Goal: Complete application form

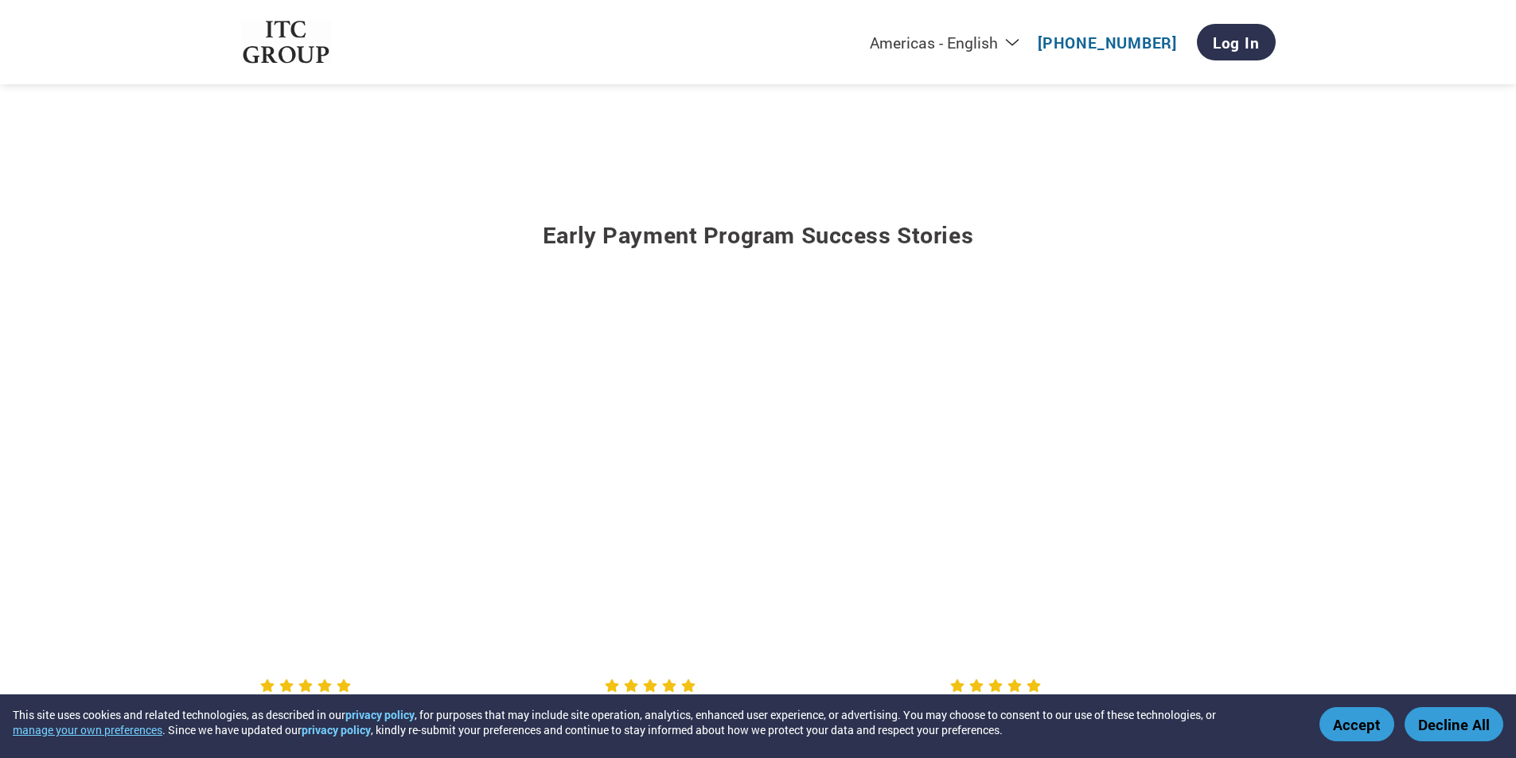
scroll to position [1910, 0]
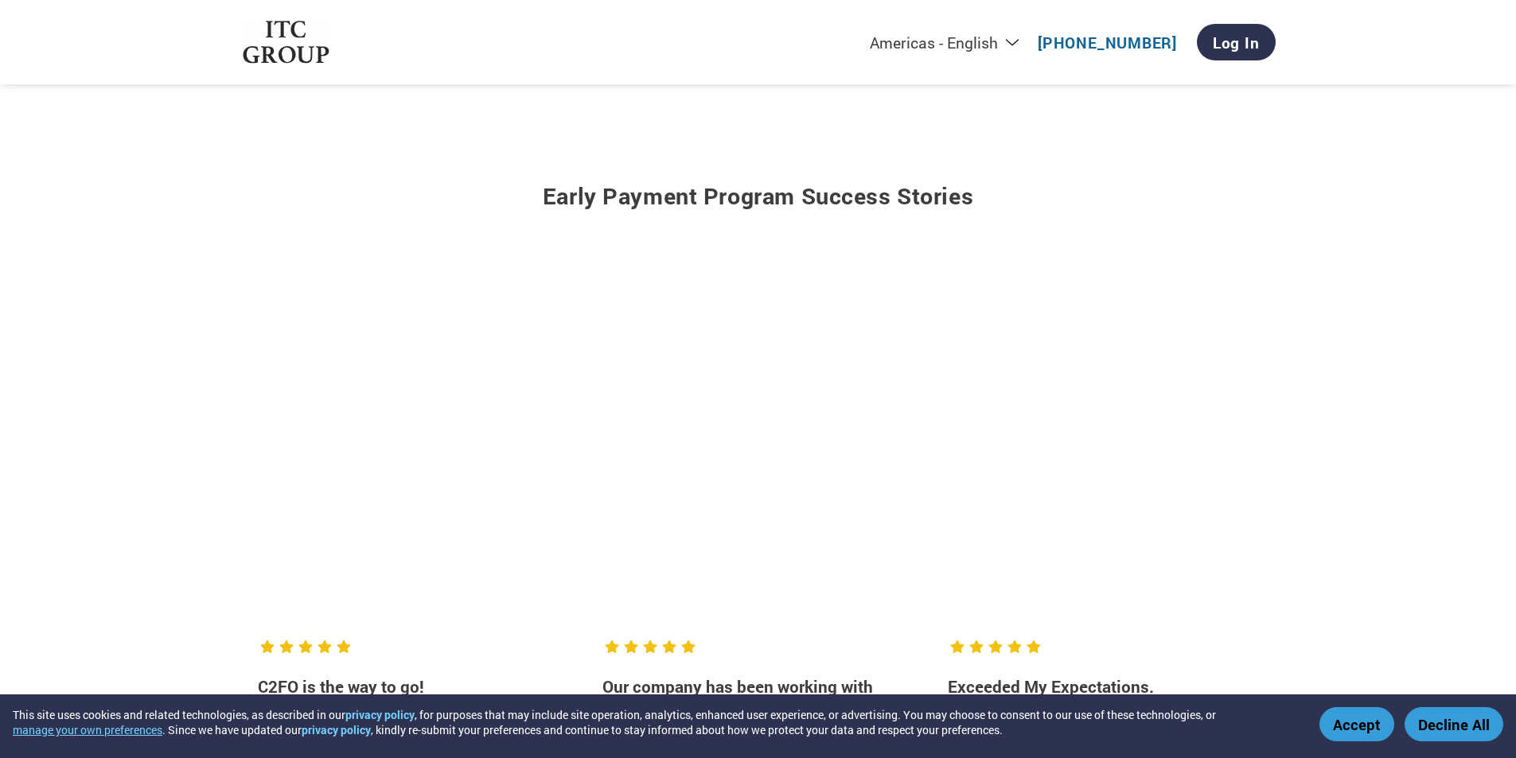
click at [1365, 729] on button "Accept" at bounding box center [1356, 724] width 75 height 34
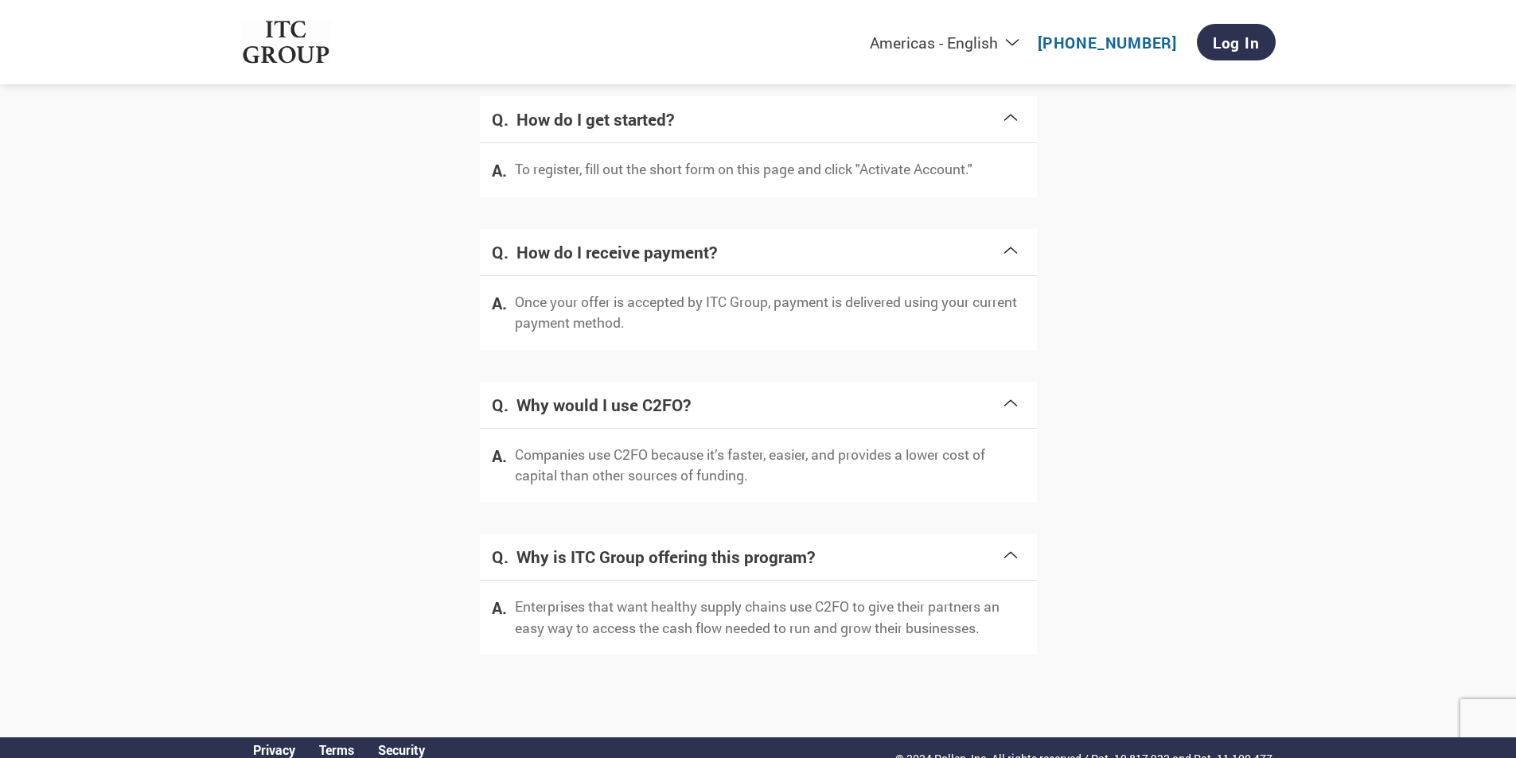
scroll to position [3046, 0]
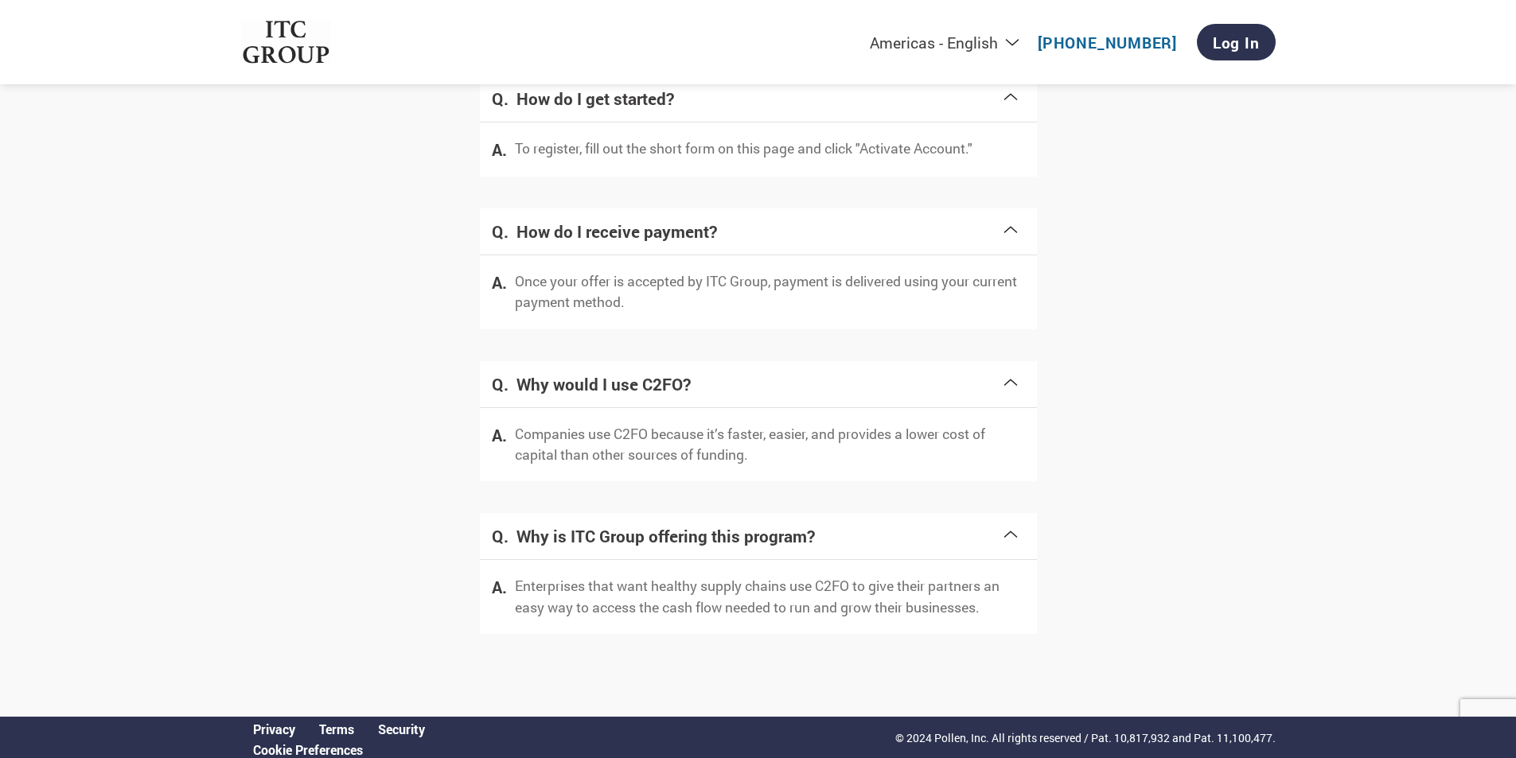
click at [1011, 232] on span at bounding box center [1010, 228] width 19 height 22
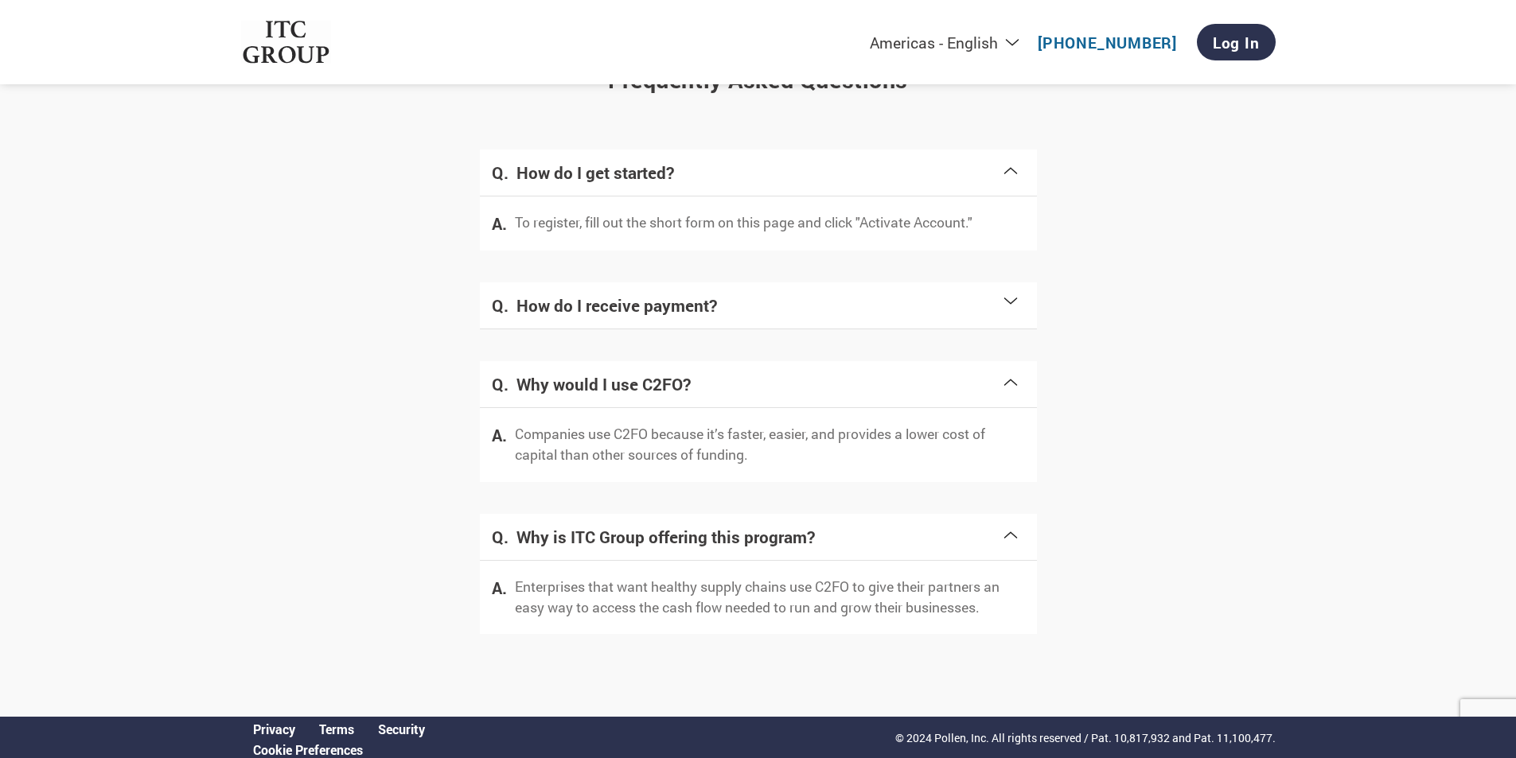
scroll to position [2972, 0]
click at [1007, 299] on span at bounding box center [1010, 302] width 19 height 22
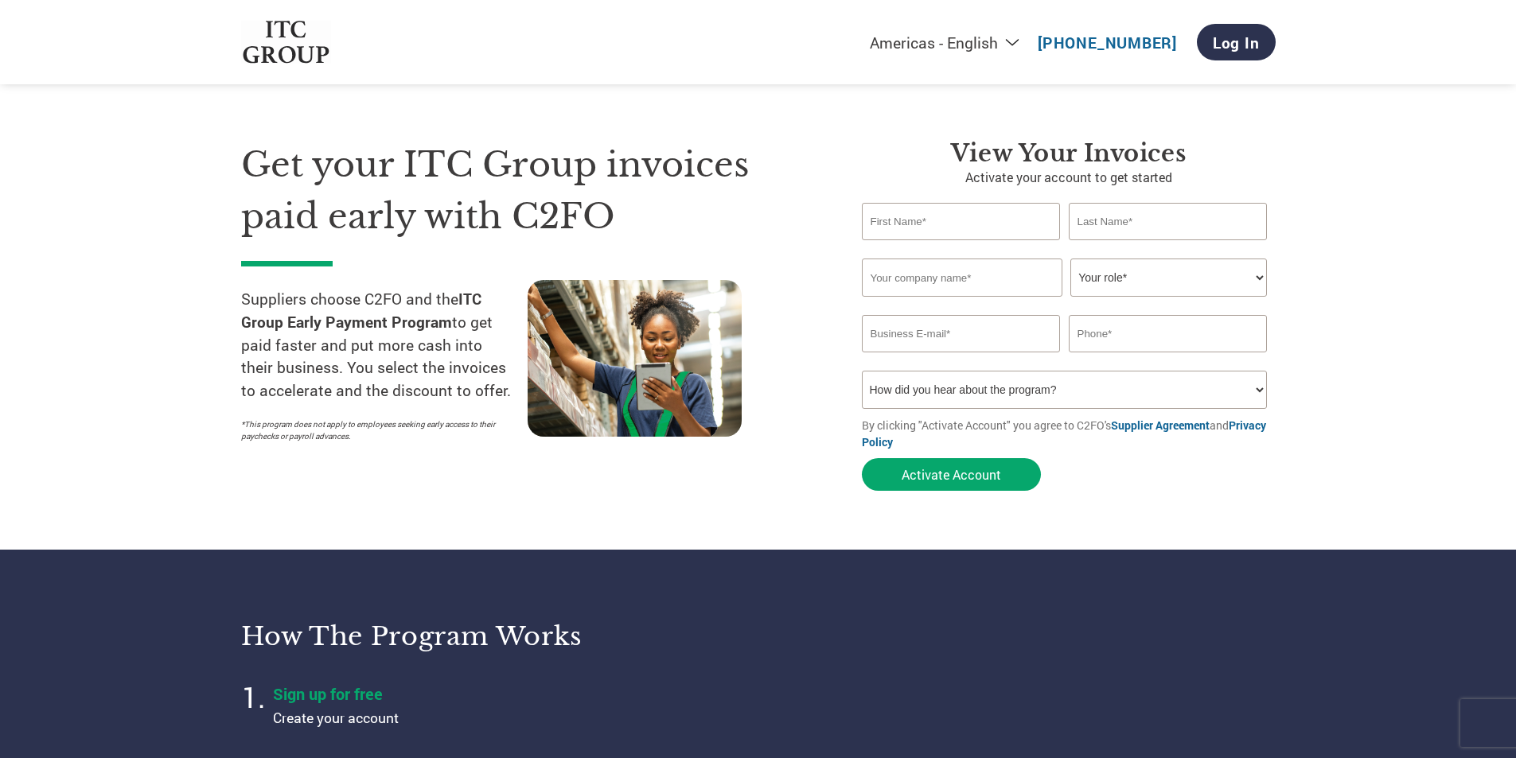
scroll to position [0, 0]
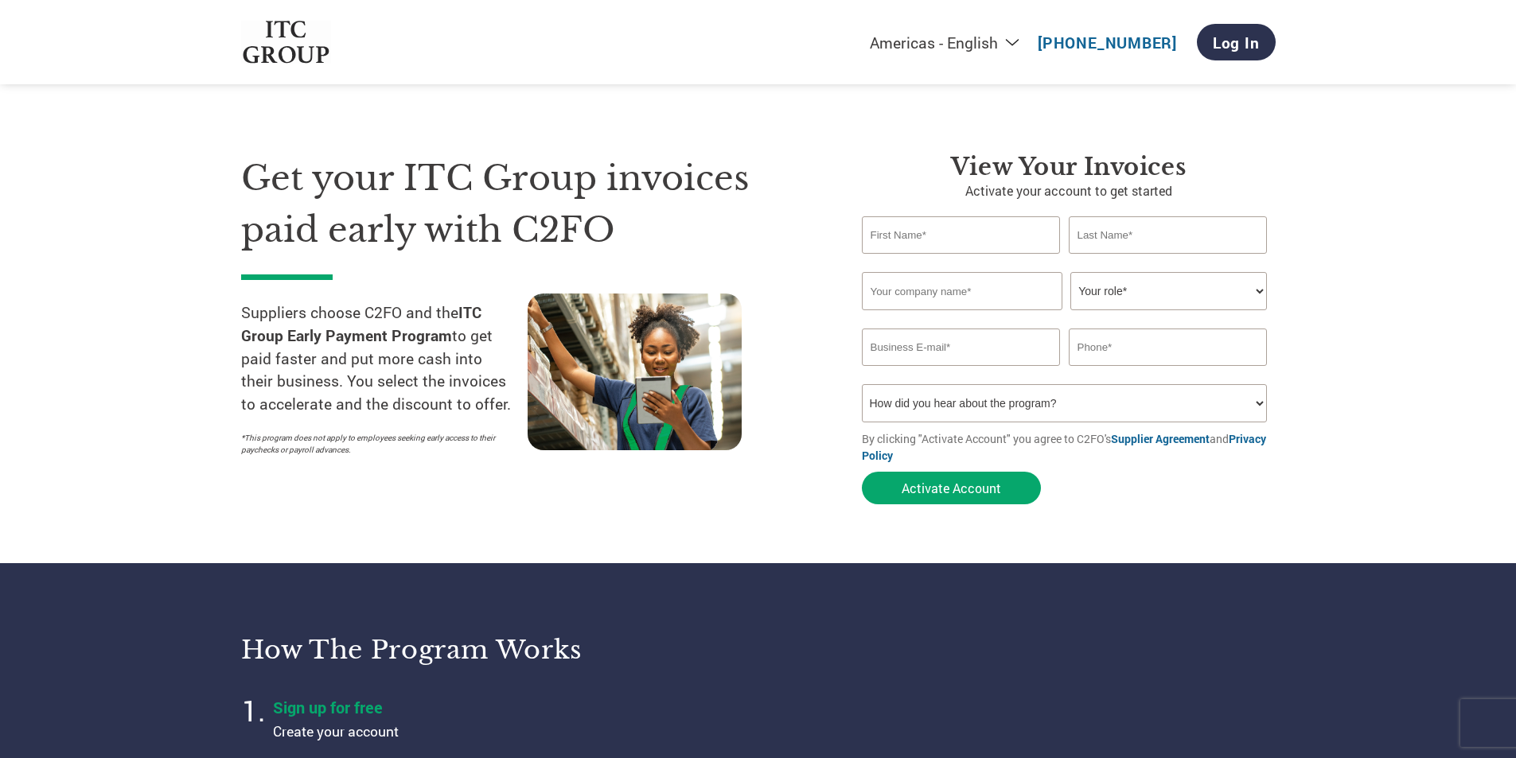
click at [915, 242] on input "text" at bounding box center [961, 234] width 199 height 37
click at [1155, 236] on input "text" at bounding box center [1168, 234] width 199 height 37
click at [994, 286] on input "text" at bounding box center [962, 291] width 201 height 38
click at [1110, 296] on select "Your role* CFO Controller Credit Manager Finance Director Treasurer CEO Preside…" at bounding box center [1168, 291] width 197 height 38
click at [1070, 272] on select "Your role* CFO Controller Credit Manager Finance Director Treasurer CEO Preside…" at bounding box center [1168, 291] width 197 height 38
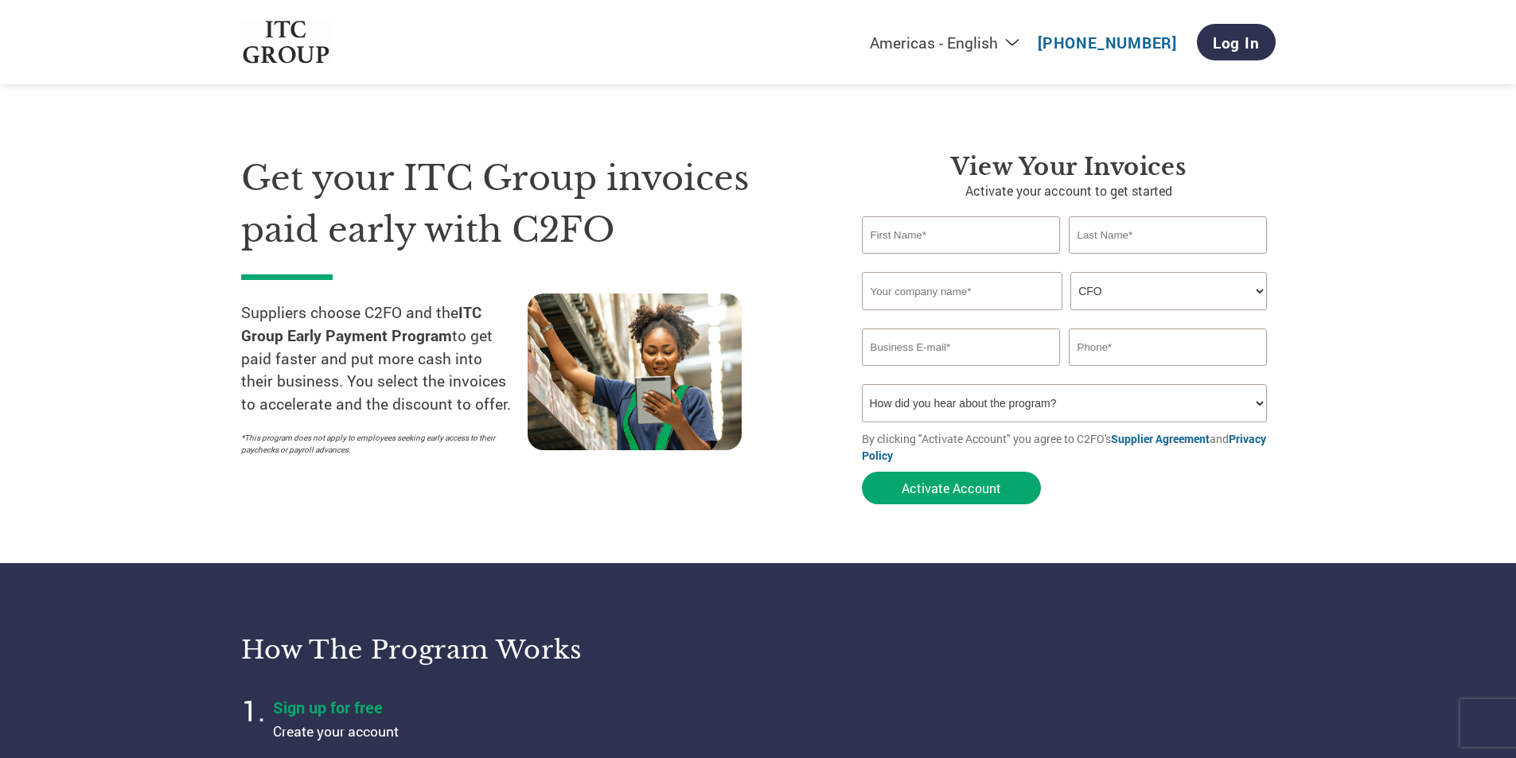
click at [1109, 287] on select "Your role* CFO Controller Credit Manager Finance Director Treasurer CEO Preside…" at bounding box center [1168, 291] width 197 height 38
select select "BOOKKEEPER"
click at [1070, 272] on select "Your role* CFO Controller Credit Manager Finance Director Treasurer CEO Preside…" at bounding box center [1168, 291] width 197 height 38
click at [1141, 293] on select "Your role* CFO Controller Credit Manager Finance Director Treasurer CEO Preside…" at bounding box center [1168, 291] width 197 height 38
click at [1323, 366] on section "Get your ITC Group invoices paid early with C2FO Suppliers choose C2FO and the …" at bounding box center [758, 314] width 1516 height 500
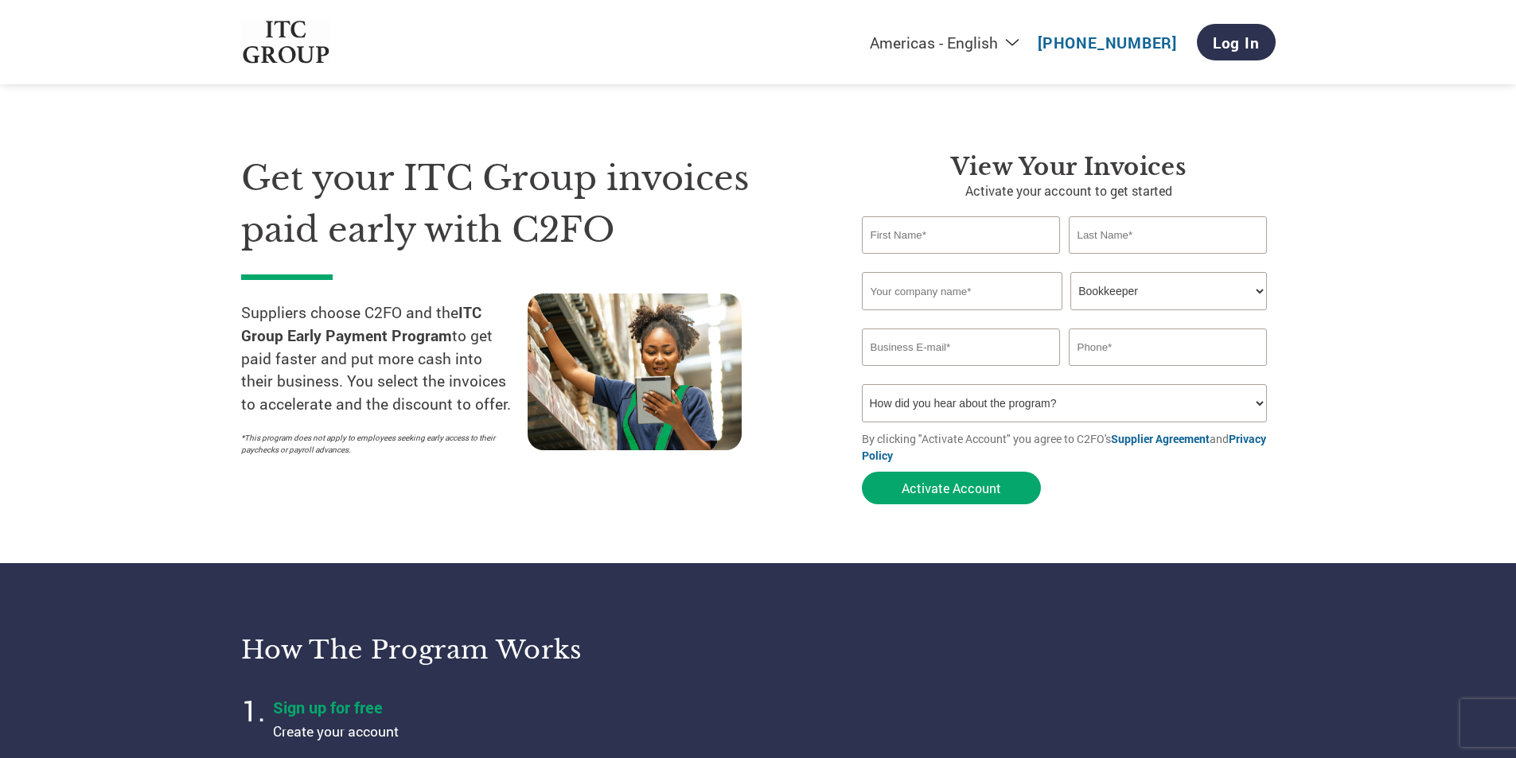
click at [1037, 395] on select "How did you hear about the program? Received a letter Email Social Media Online…" at bounding box center [1065, 403] width 406 height 38
click at [862, 384] on select "How did you hear about the program? Received a letter Email Social Media Online…" at bounding box center [1065, 403] width 406 height 38
click at [996, 411] on select "How did you hear about the program? Received a letter Email Social Media Online…" at bounding box center [1065, 403] width 406 height 38
select select "Email"
click at [862, 384] on select "How did you hear about the program? Received a letter Email Social Media Online…" at bounding box center [1065, 403] width 406 height 38
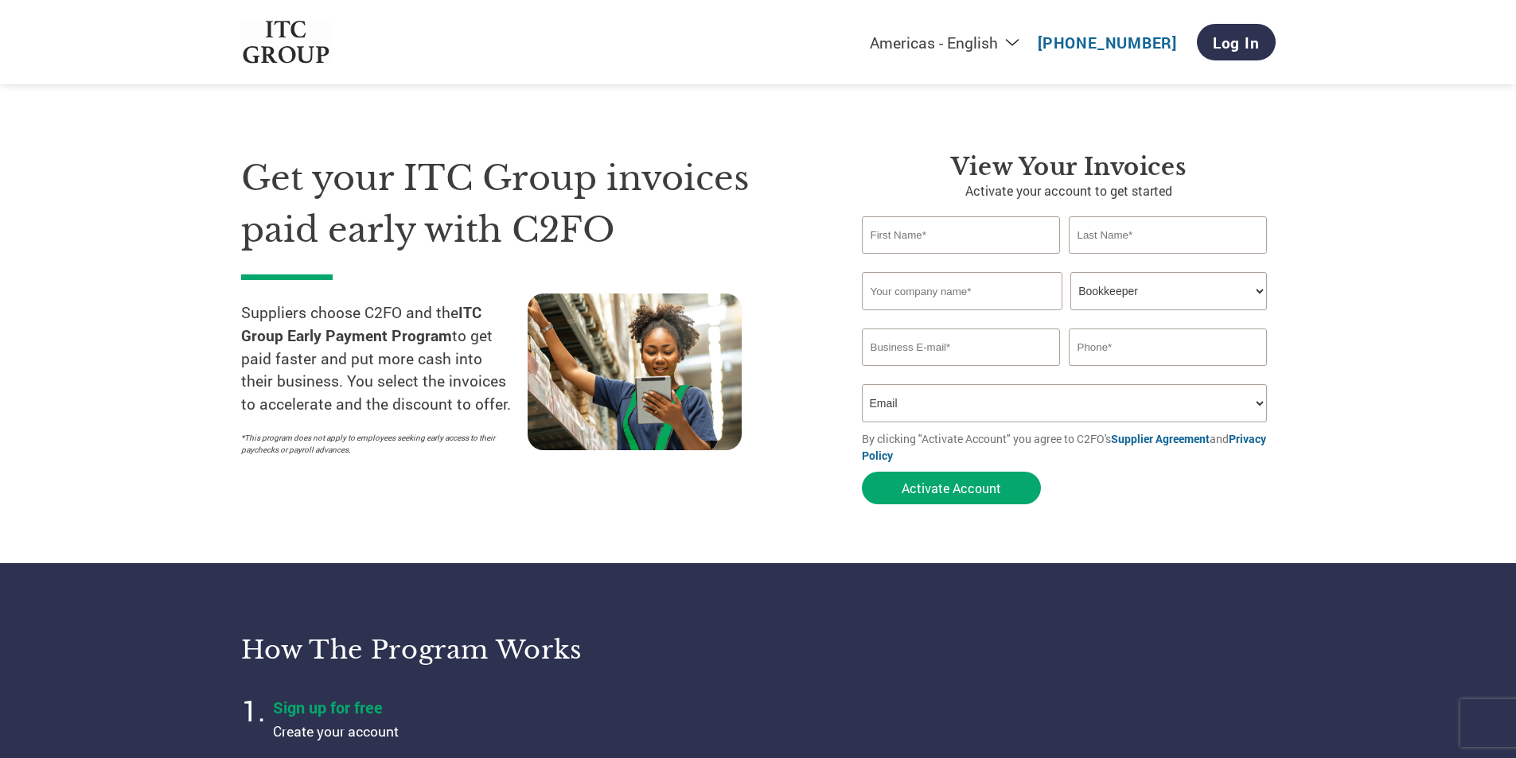
click at [995, 407] on select "How did you hear about the program? Received a letter Email Social Media Online…" at bounding box center [1065, 403] width 406 height 38
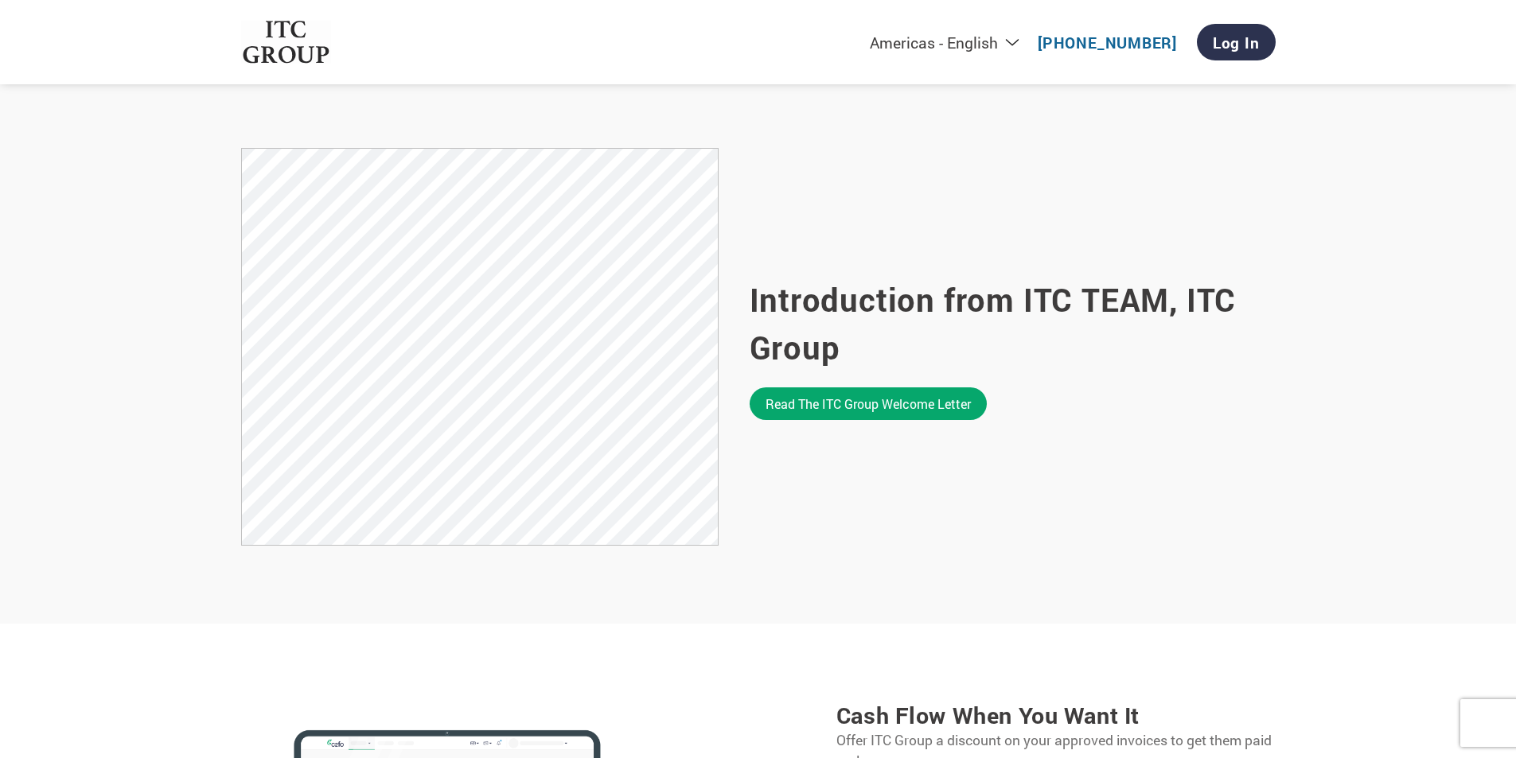
scroll to position [955, 0]
